Goal: Transaction & Acquisition: Book appointment/travel/reservation

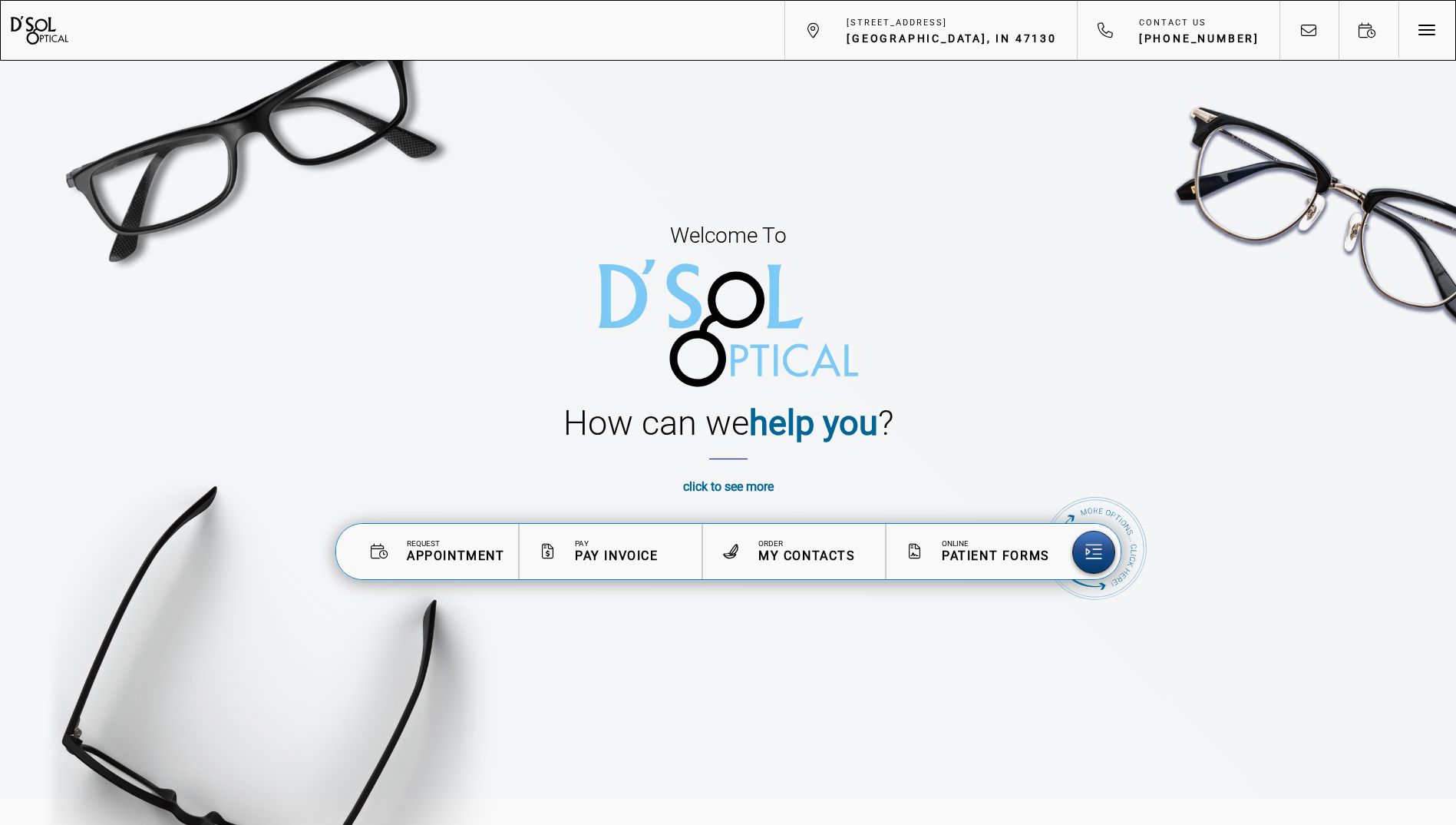
click at [768, 483] on strong "click to see more" at bounding box center [728, 487] width 91 height 15
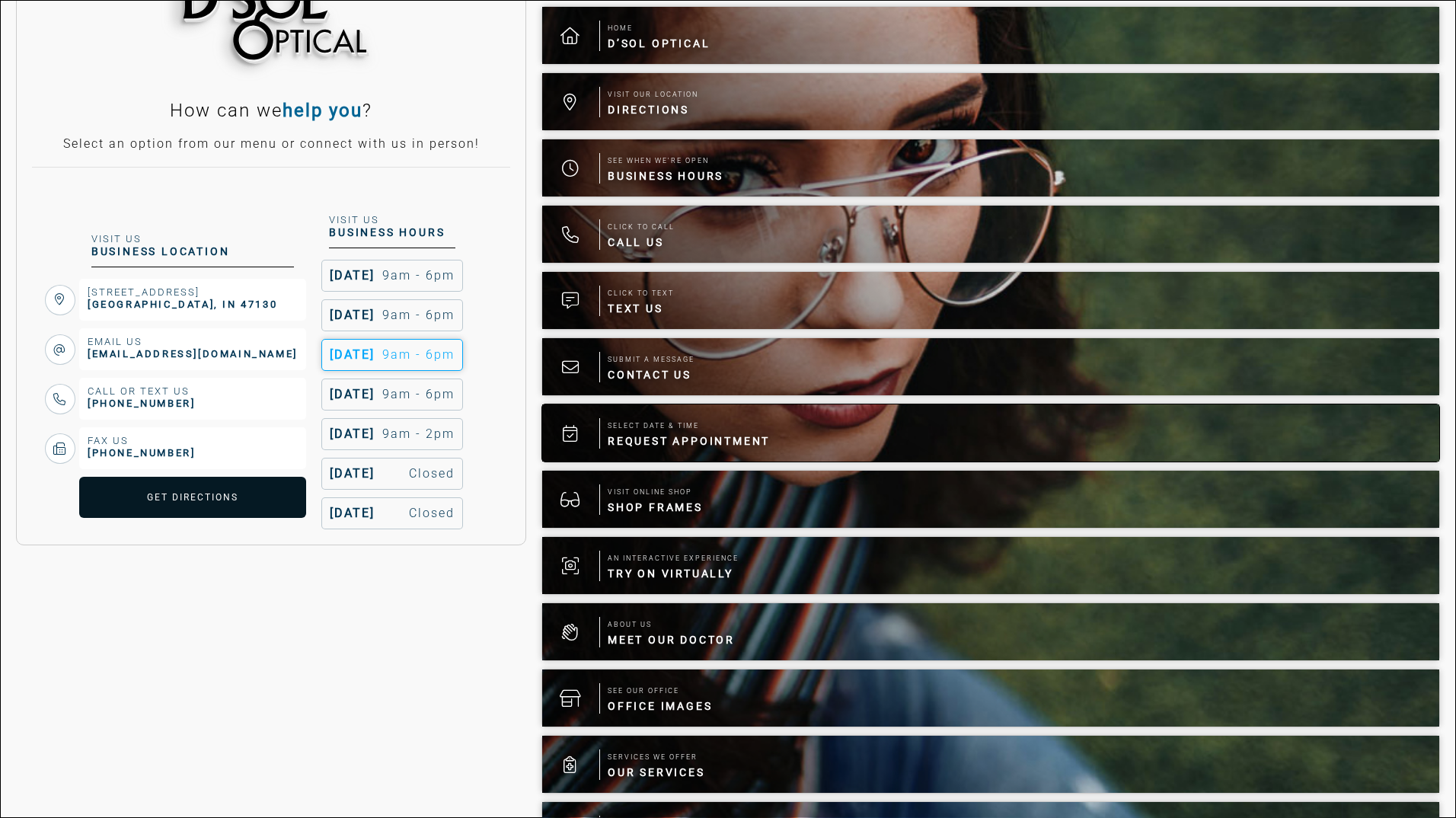
scroll to position [165, 0]
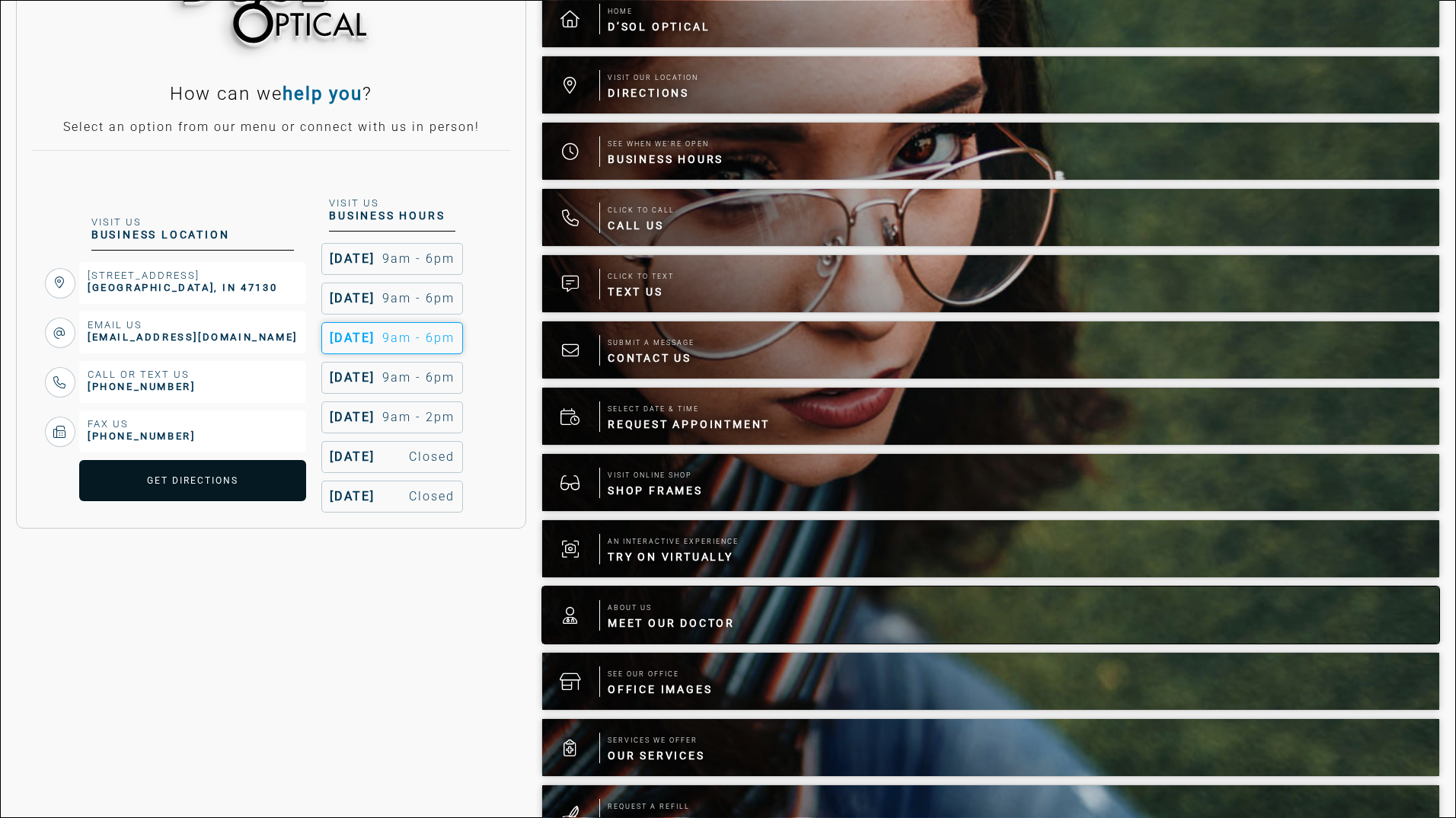
click at [649, 605] on span "About Us" at bounding box center [671, 607] width 127 height 15
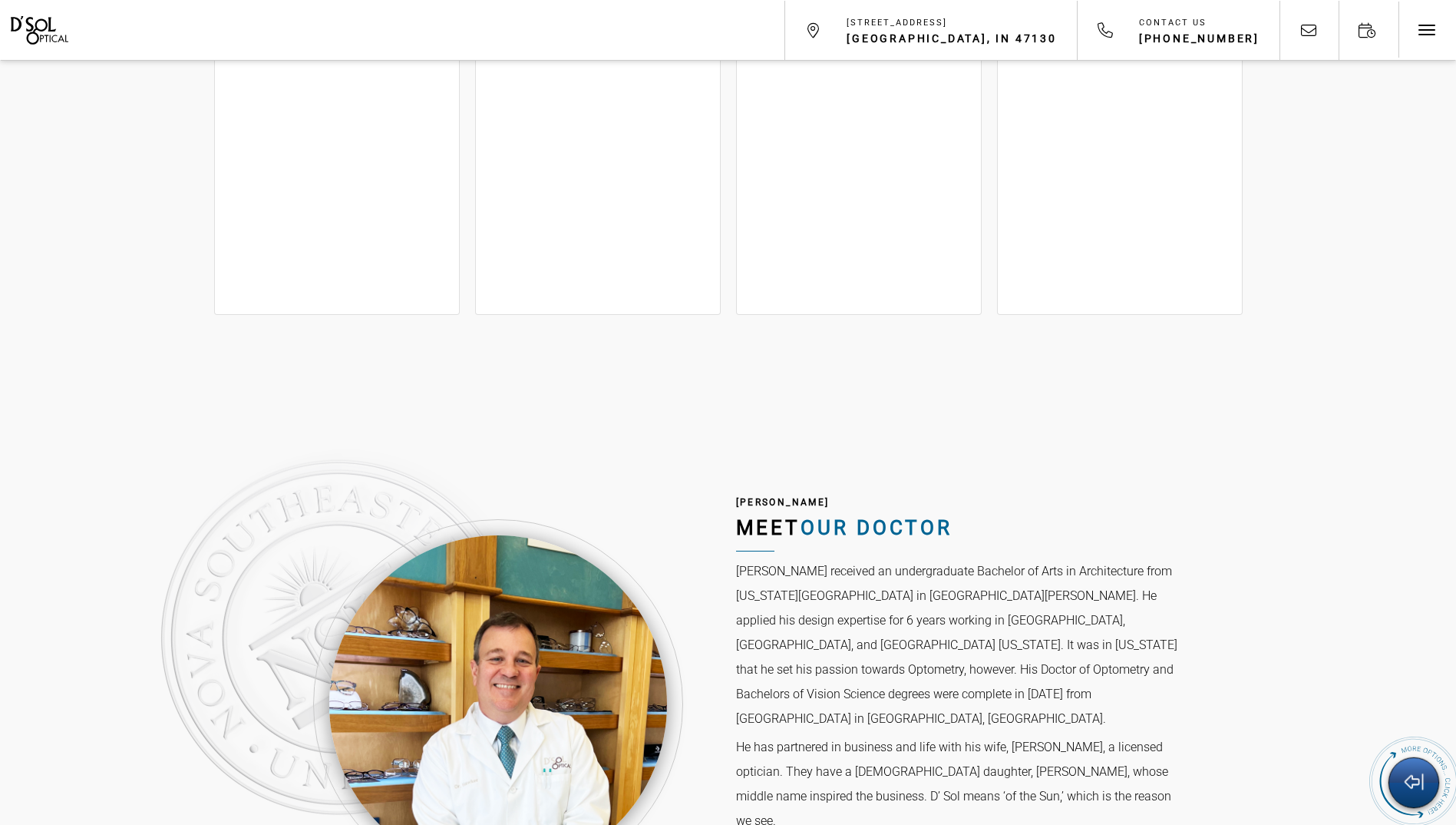
scroll to position [4692, 0]
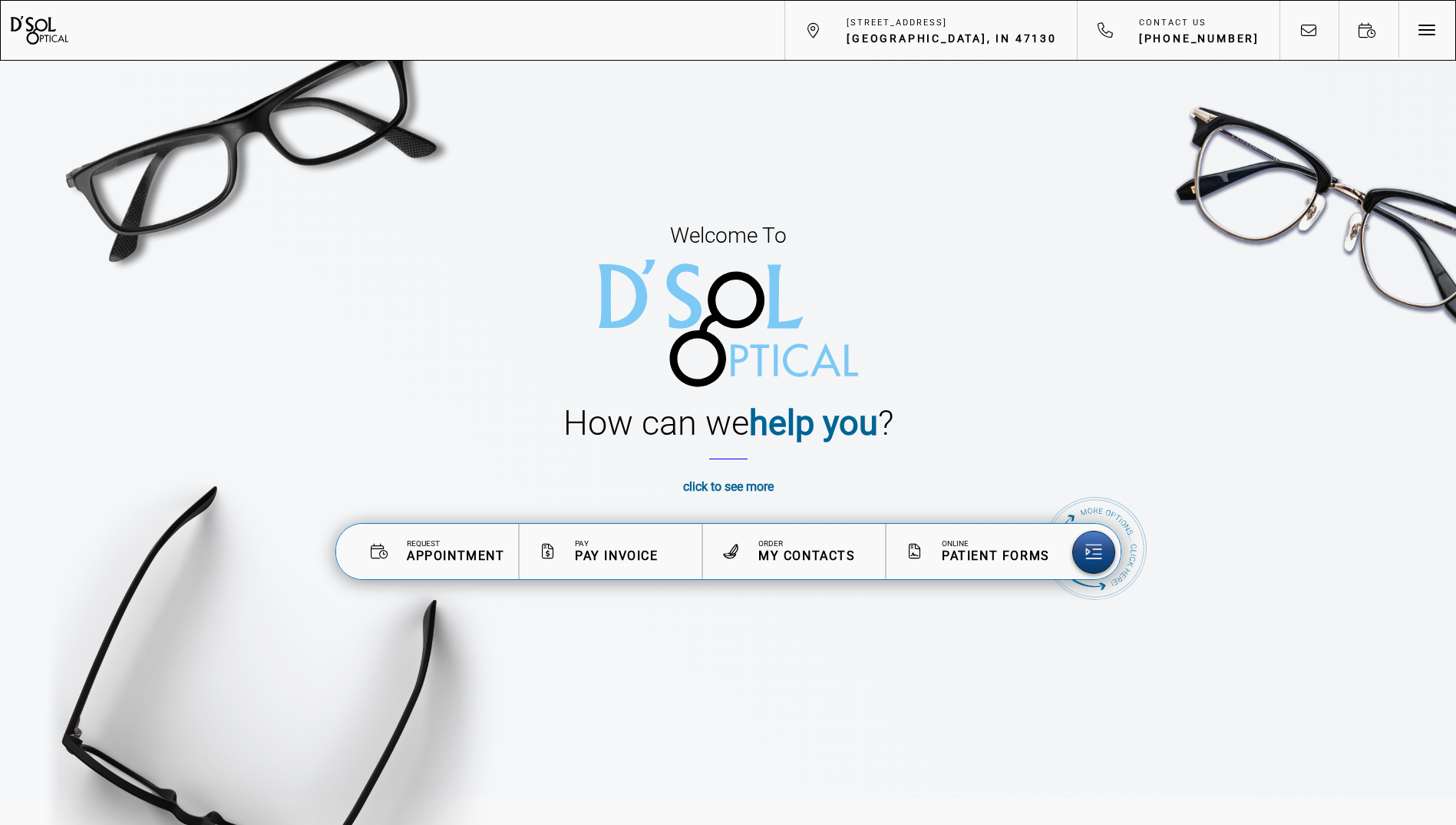
click at [729, 485] on strong "click to see more" at bounding box center [728, 487] width 91 height 15
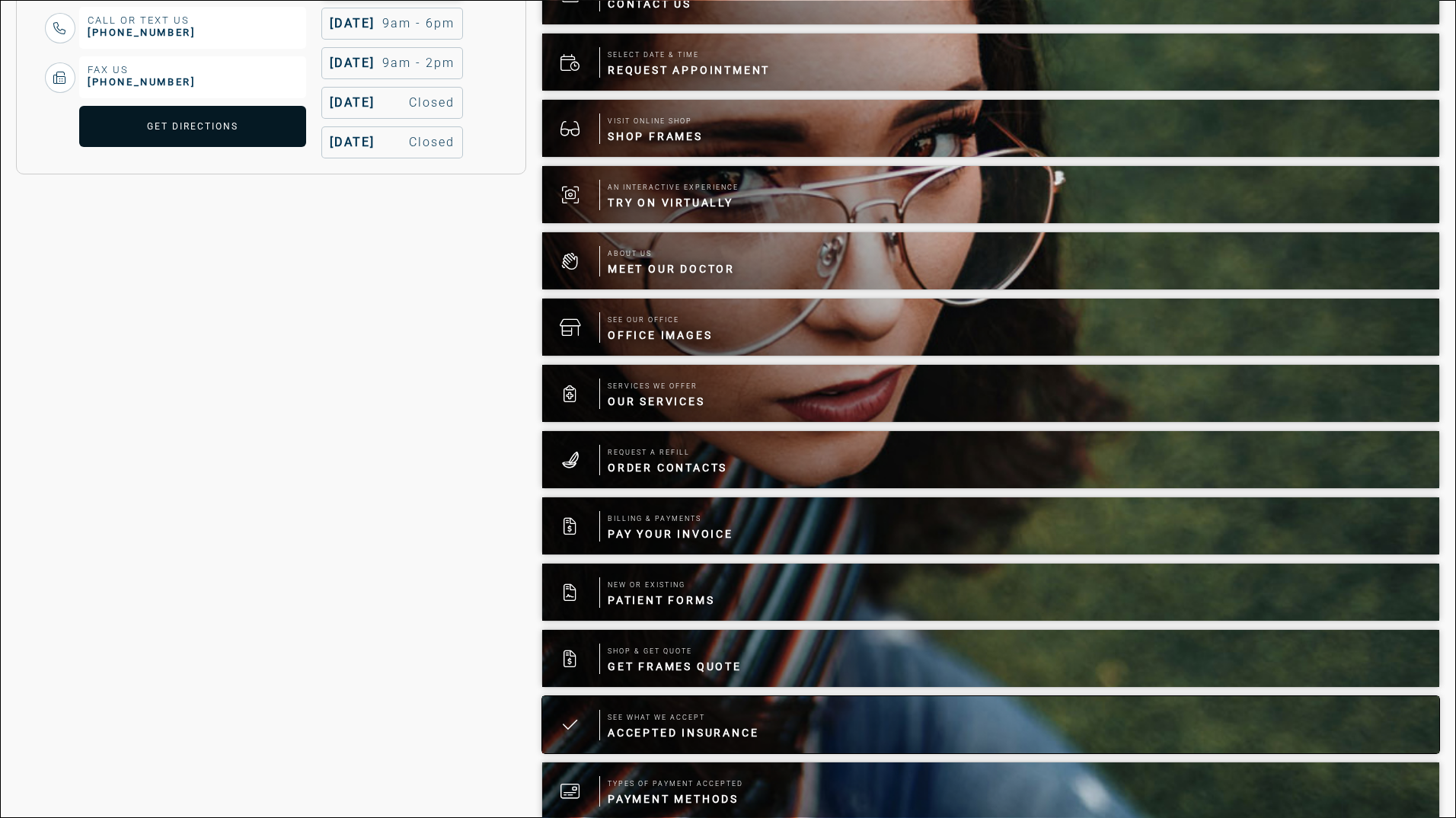
scroll to position [546, 0]
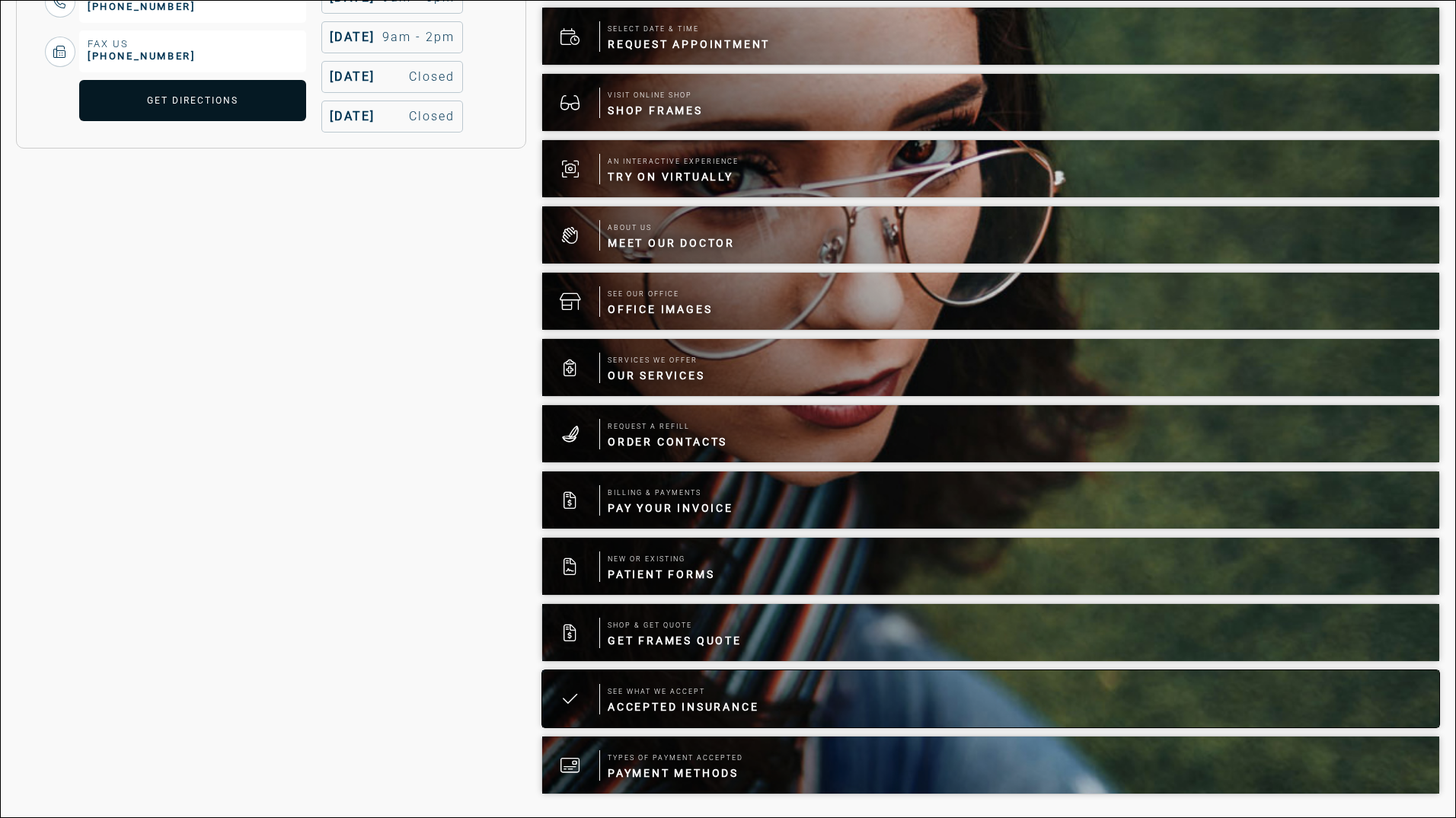
click at [599, 707] on div at bounding box center [570, 699] width 57 height 57
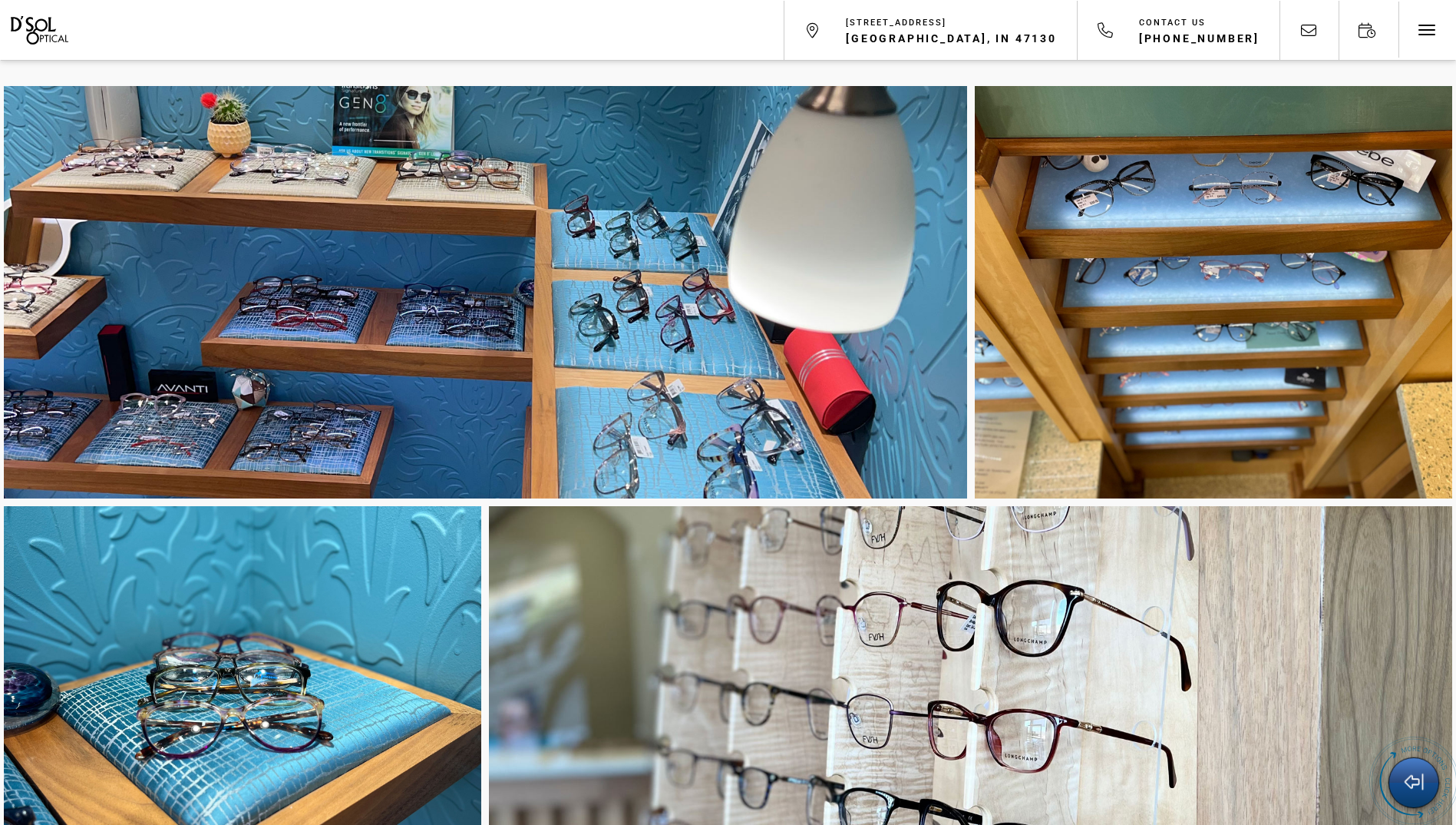
scroll to position [6378, 0]
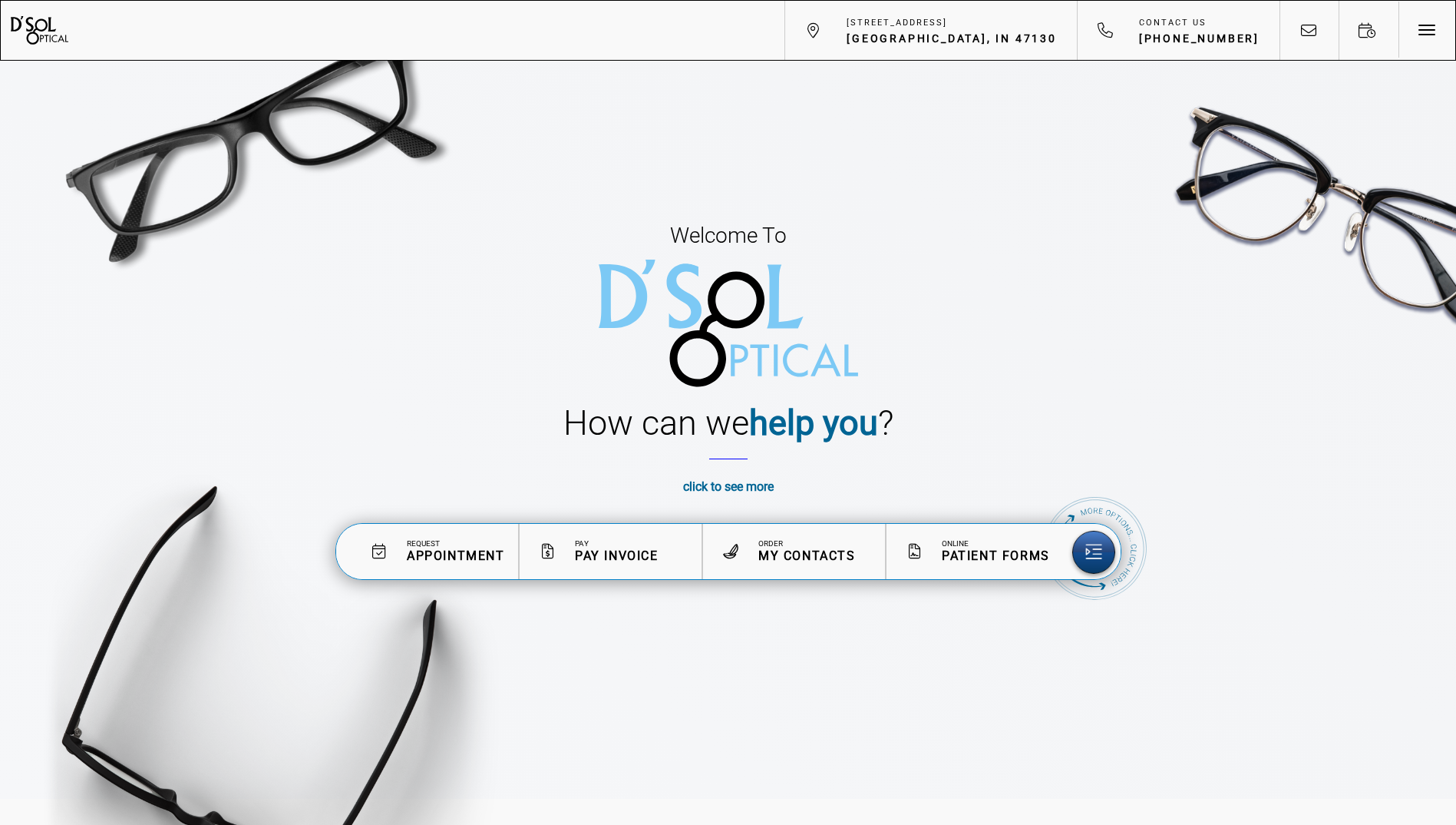
click at [461, 556] on span "Appointment" at bounding box center [456, 556] width 99 height 15
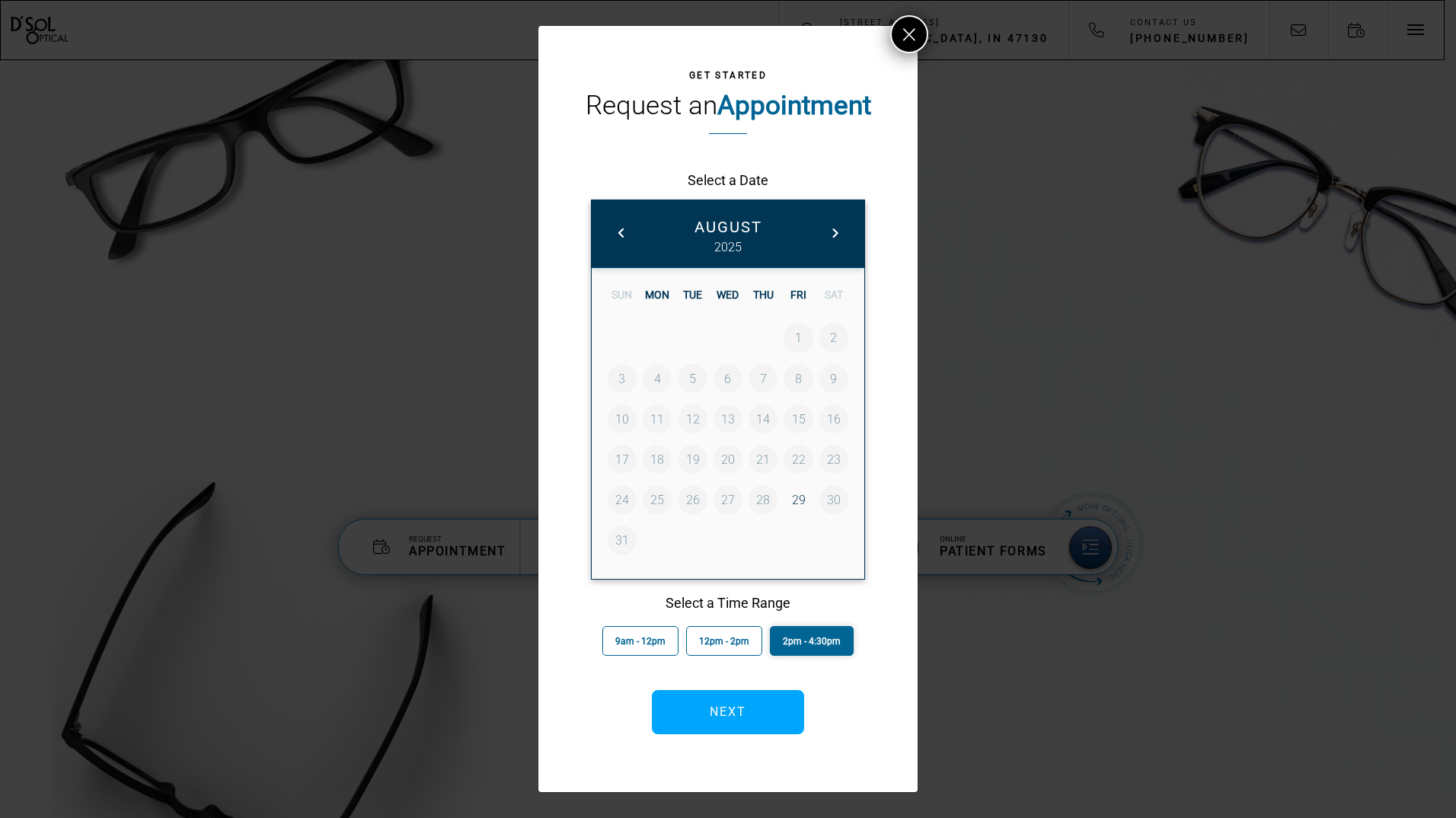
click at [777, 643] on button "2pm - 4:30pm" at bounding box center [811, 641] width 83 height 30
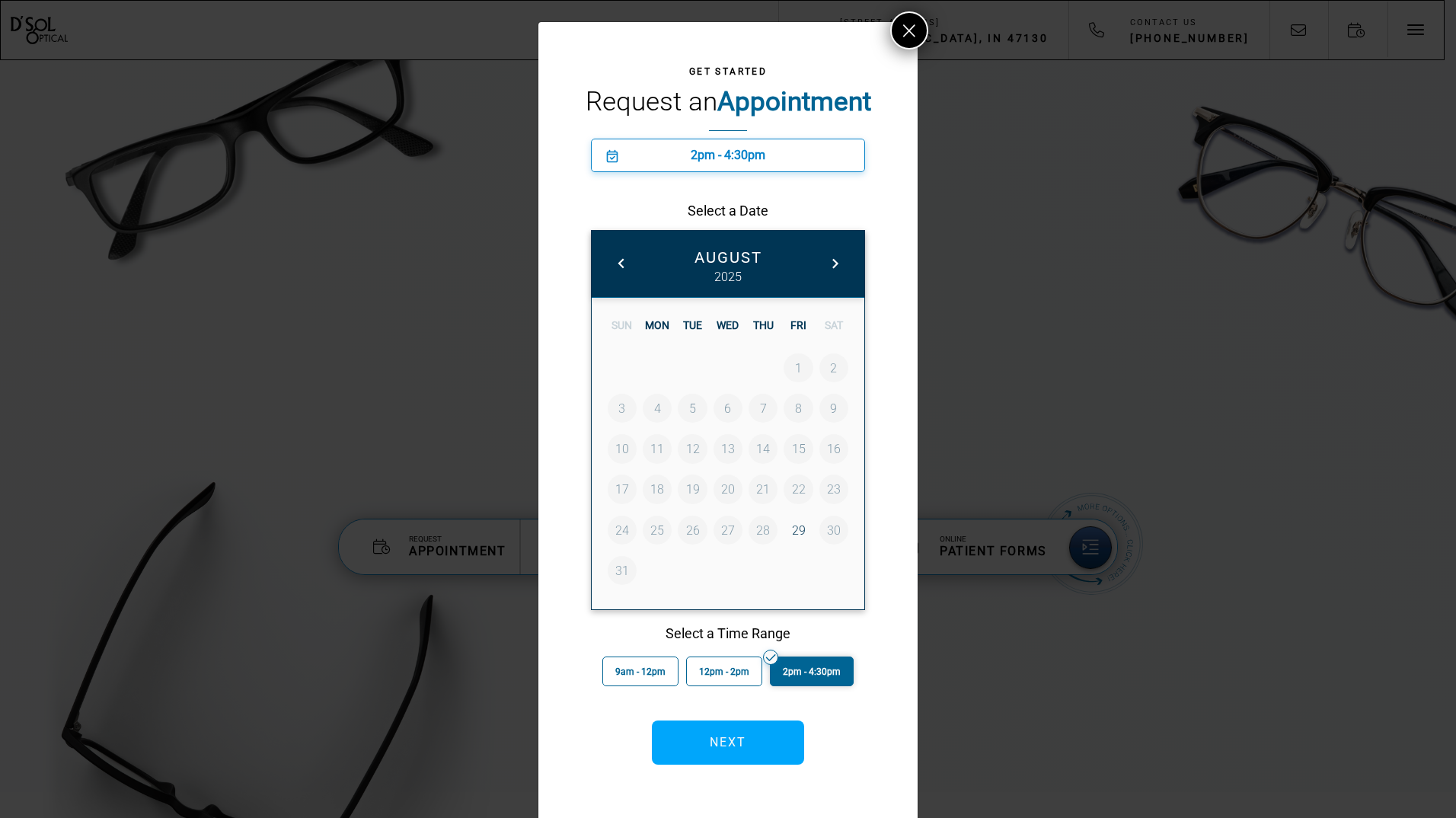
click at [687, 407] on link "5" at bounding box center [692, 408] width 29 height 29
click at [791, 534] on link "29" at bounding box center [798, 530] width 29 height 29
click at [694, 753] on button "Next" at bounding box center [728, 742] width 152 height 44
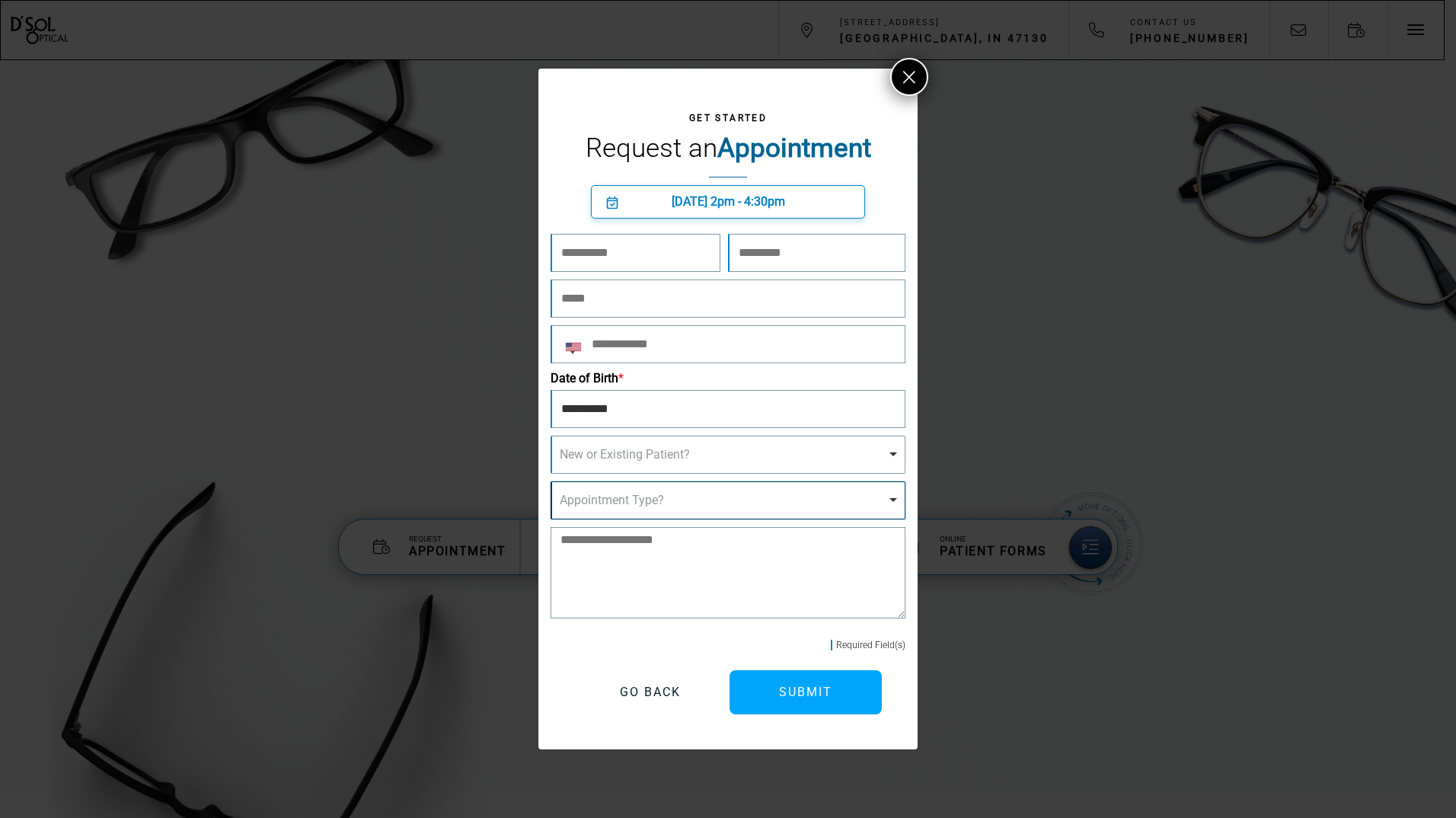
click at [717, 506] on div "Appointment Type? Remove item" at bounding box center [723, 500] width 328 height 14
click at [595, 648] on div "Required Field(s)" at bounding box center [728, 644] width 354 height 22
click at [908, 68] on span at bounding box center [908, 79] width 12 height 22
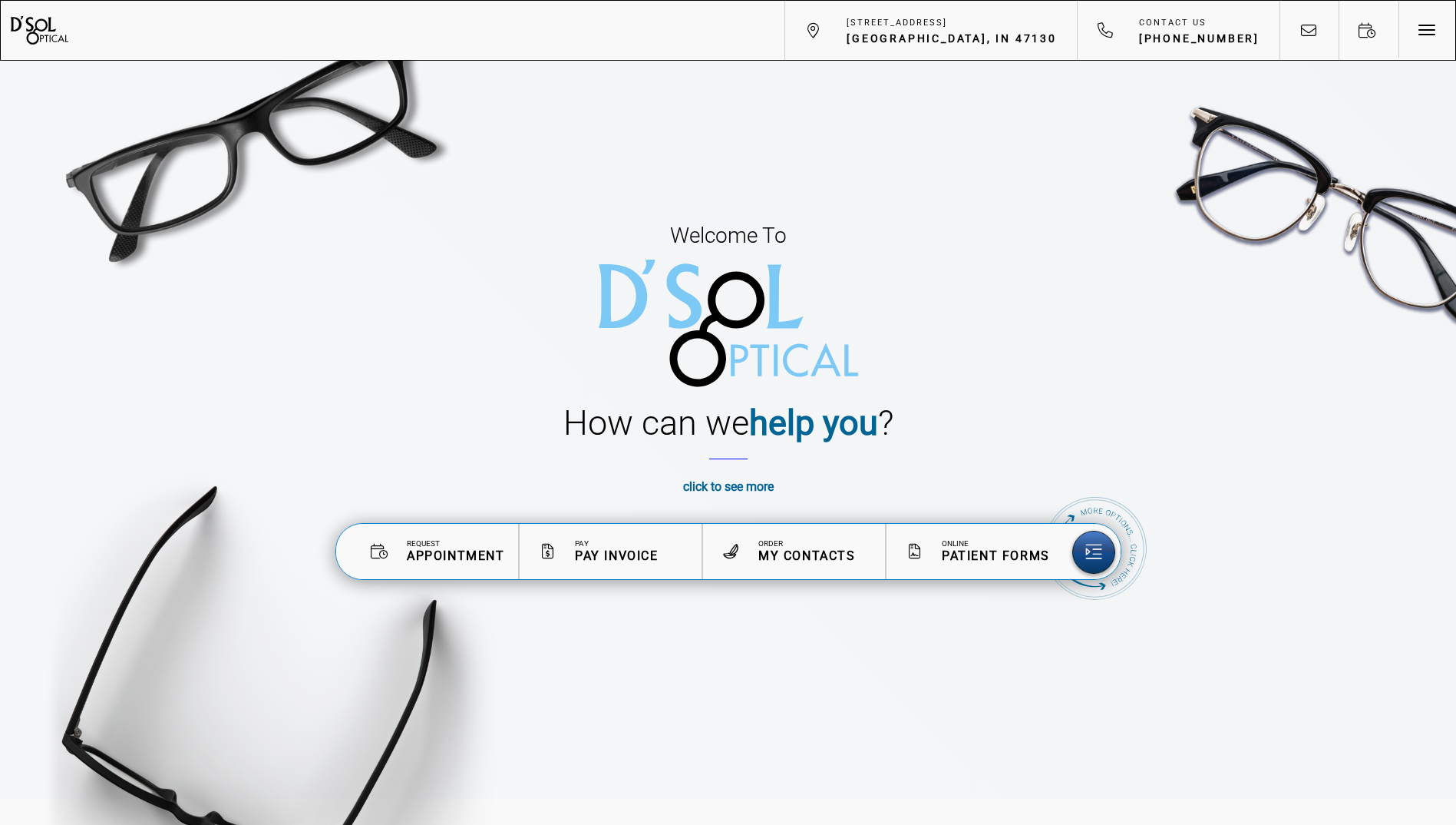
click at [768, 495] on p "click to see more" at bounding box center [728, 487] width 330 height 24
click at [765, 492] on strong "click to see more" at bounding box center [728, 487] width 91 height 15
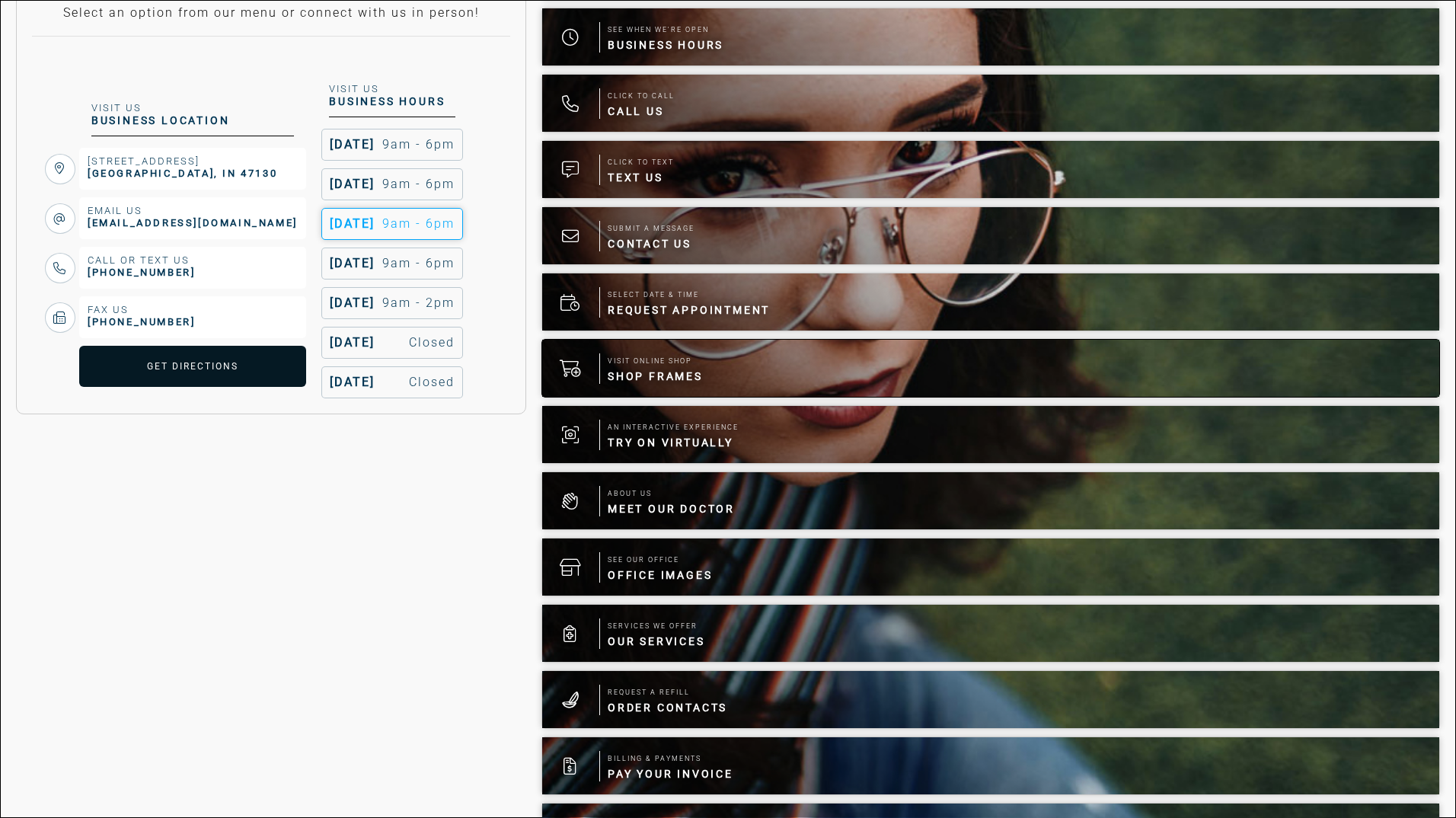
scroll to position [305, 0]
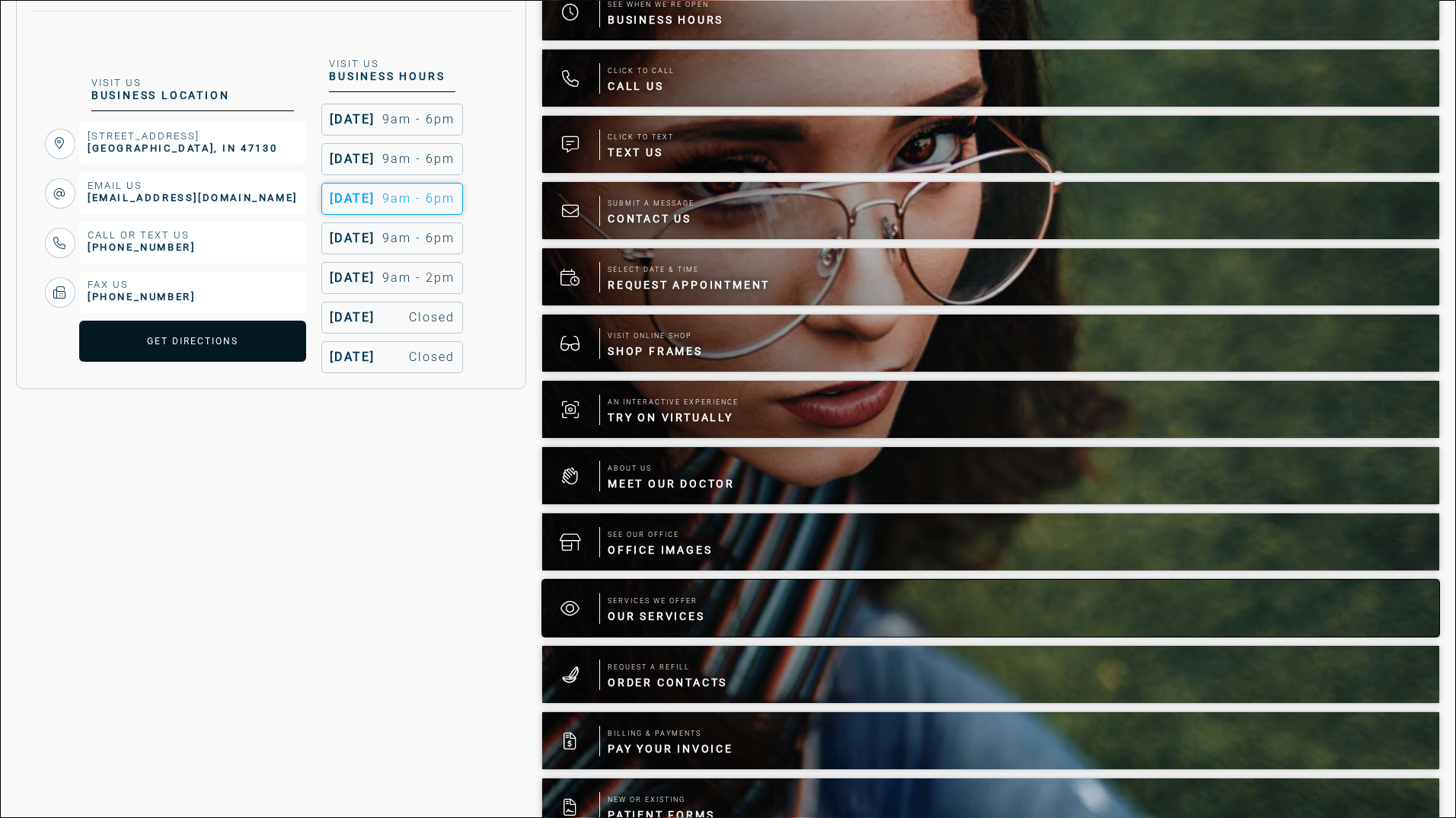
click at [679, 602] on span "Services We Offer" at bounding box center [657, 601] width 98 height 15
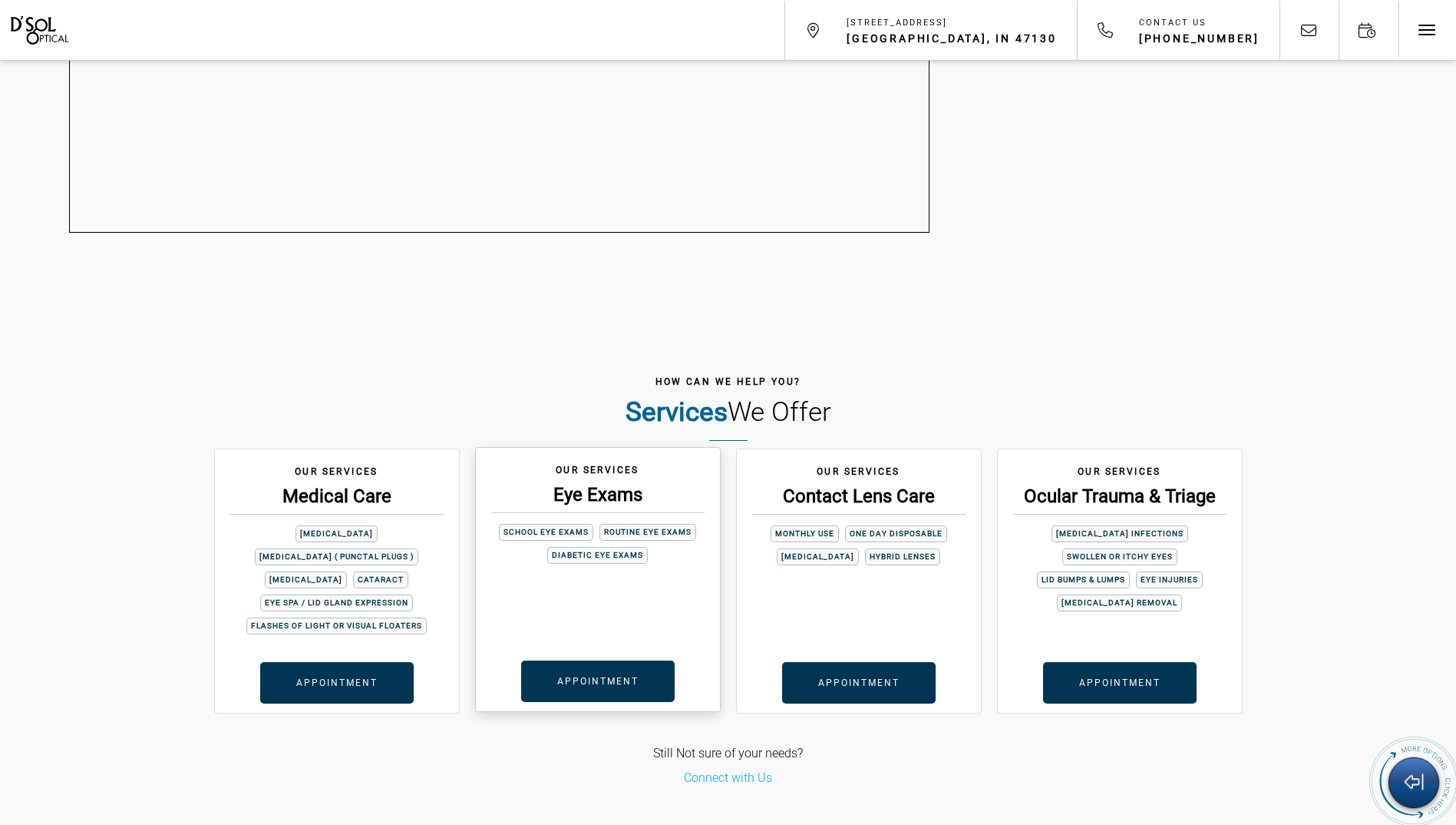
scroll to position [3969, 0]
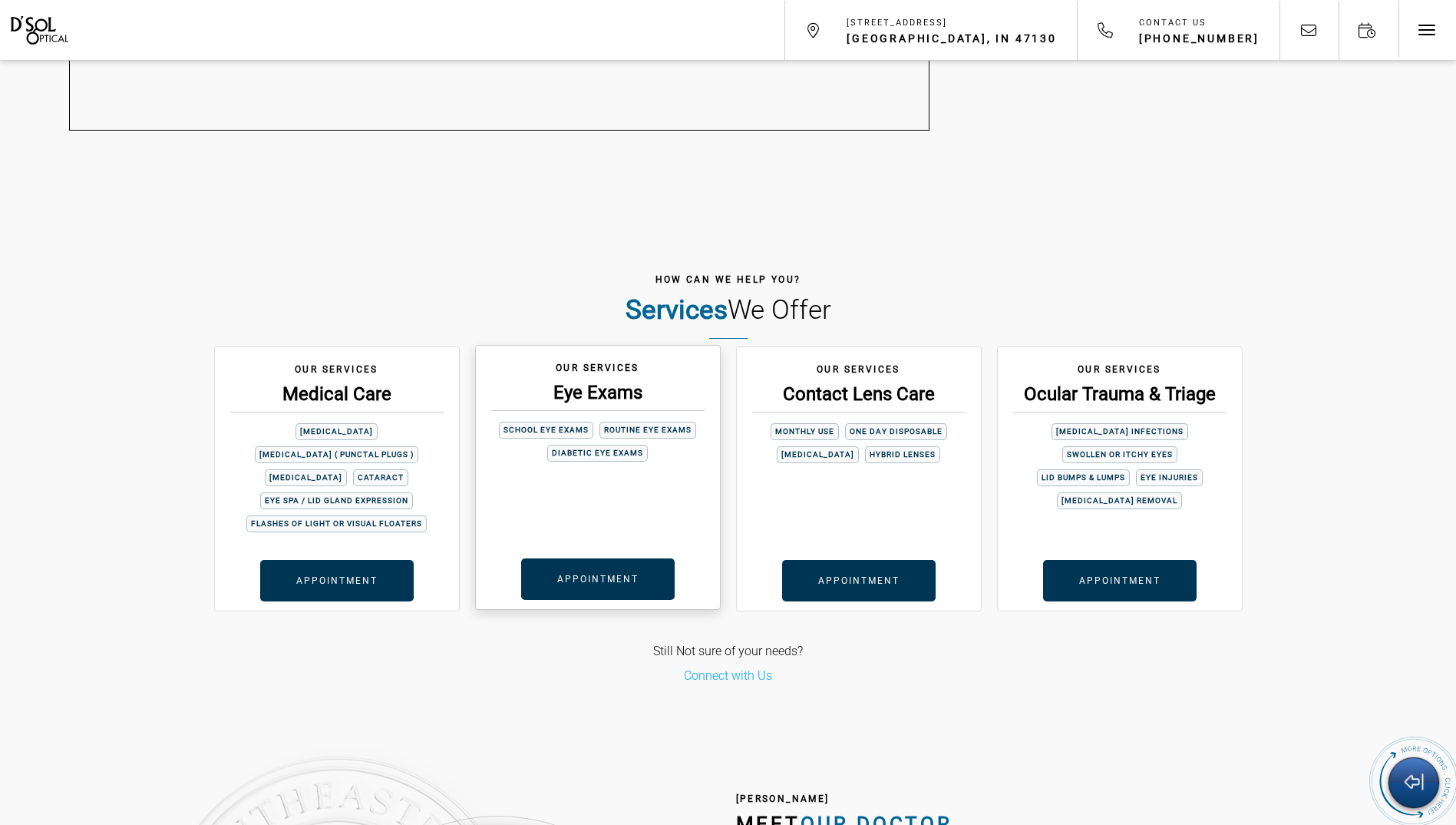
click at [651, 486] on div "our services Eye Exams school eye exams routine eye exams diabetic eye exams" at bounding box center [598, 447] width 244 height 204
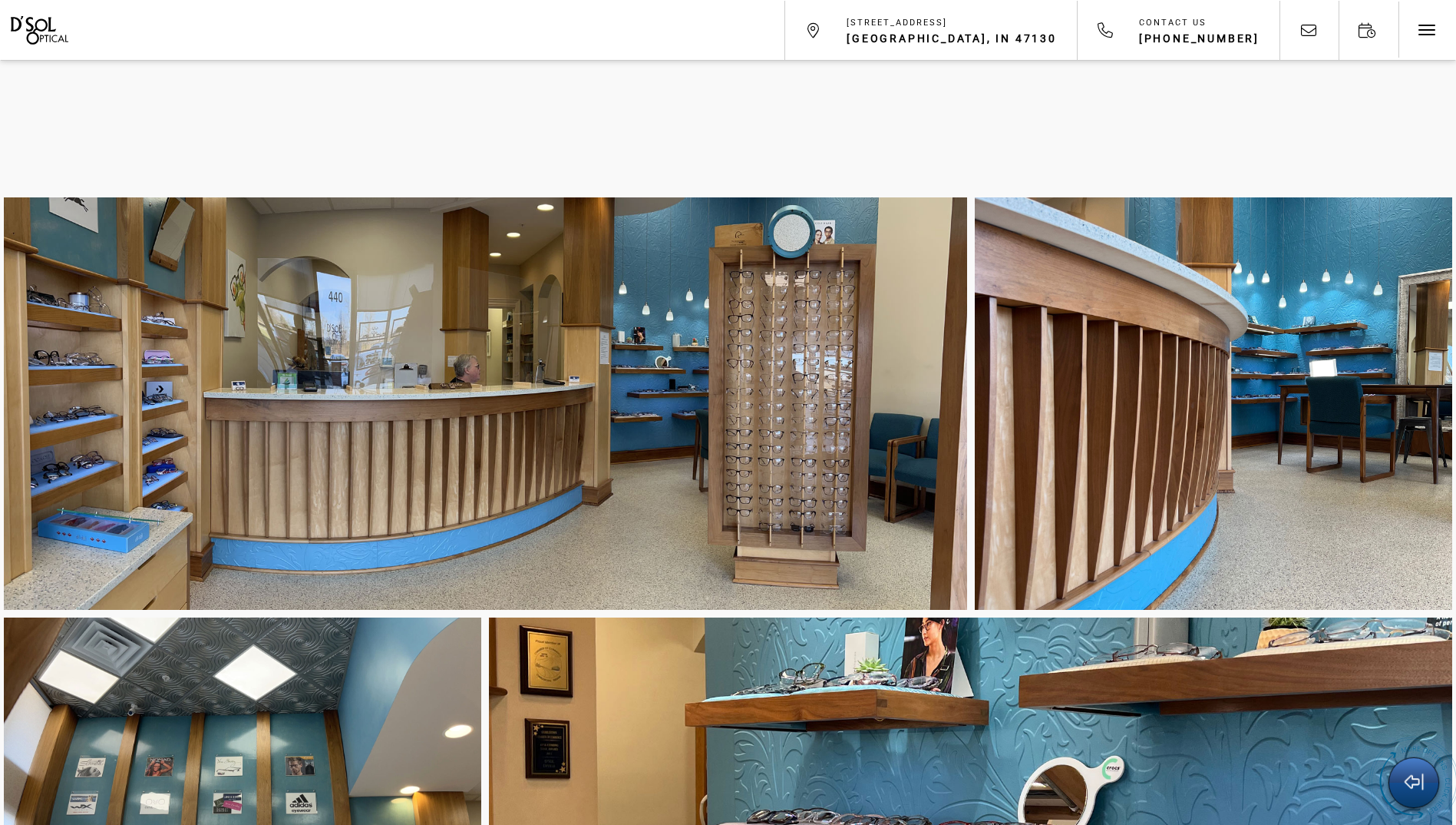
scroll to position [5659, 0]
